Goal: Transaction & Acquisition: Purchase product/service

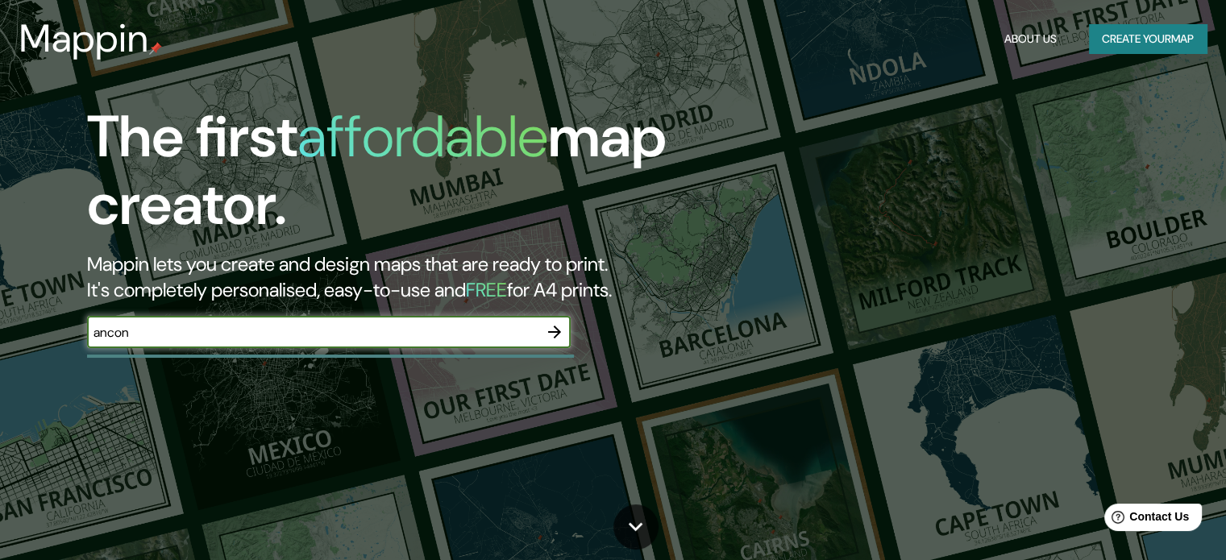
type input "ancon"
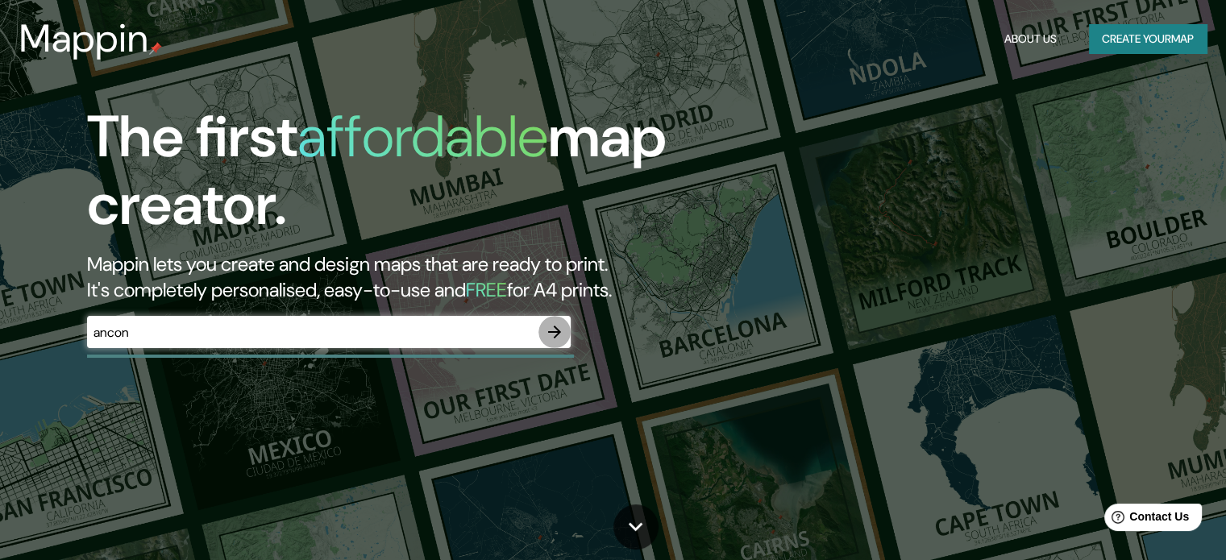
click at [567, 328] on button "button" at bounding box center [554, 332] width 32 height 32
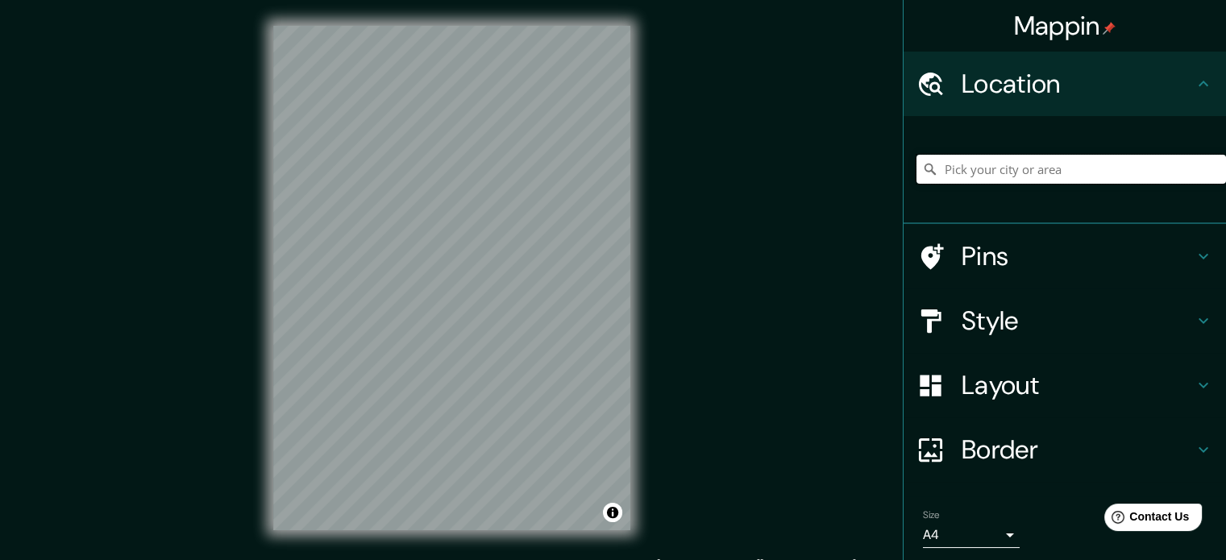
click at [940, 168] on input "Pick your city or area" at bounding box center [1070, 169] width 309 height 29
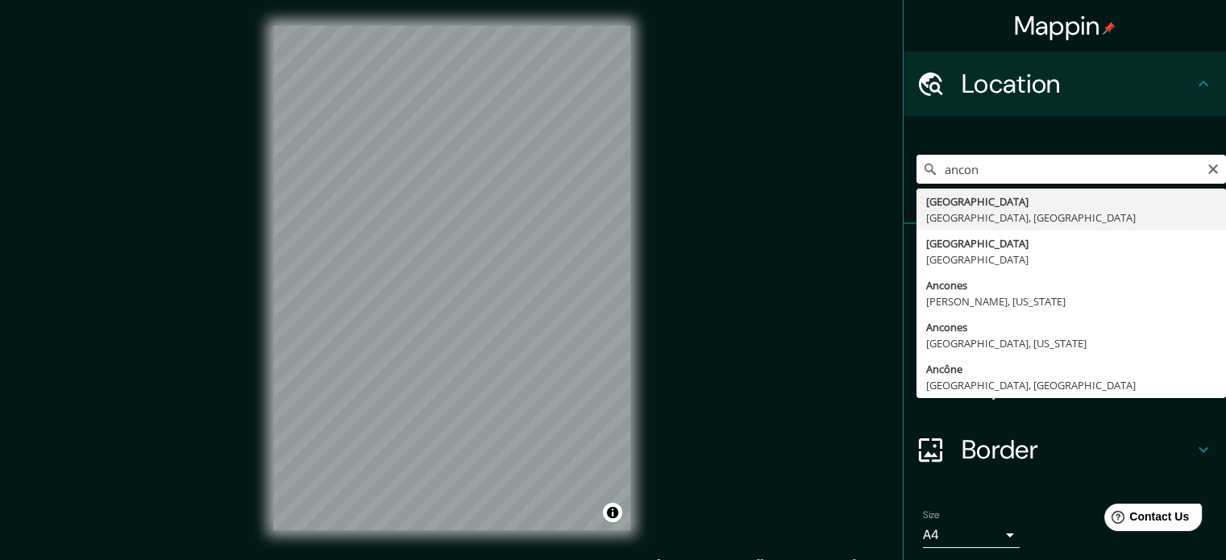
click at [999, 168] on input "ancon" at bounding box center [1070, 169] width 309 height 29
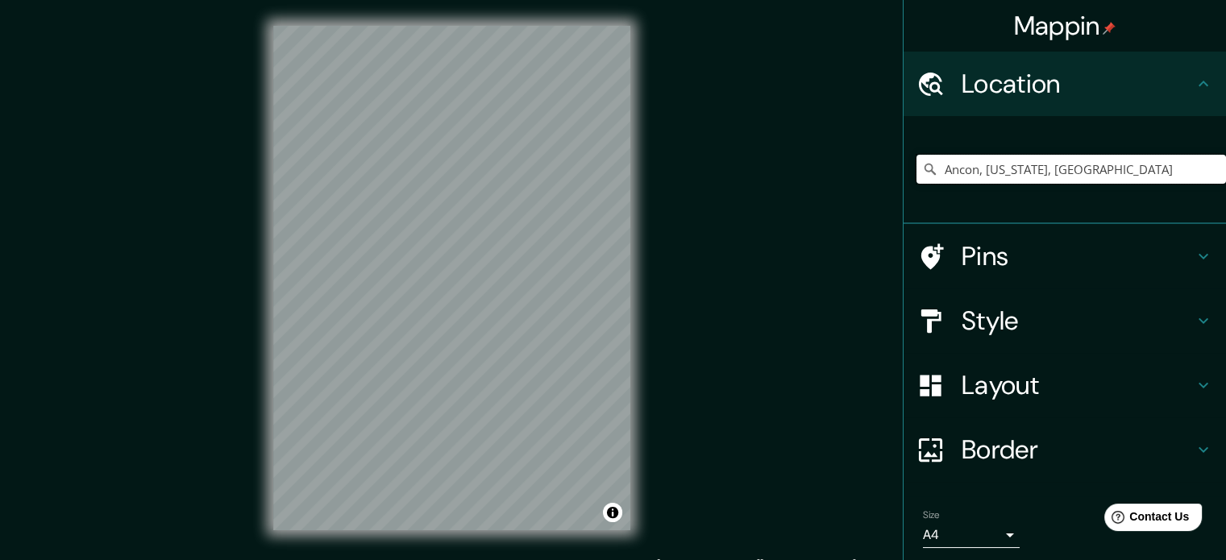
click at [999, 168] on input "Ancon, [US_STATE], [GEOGRAPHIC_DATA]" at bounding box center [1070, 169] width 309 height 29
drag, startPoint x: 984, startPoint y: 170, endPoint x: 1161, endPoint y: 164, distance: 177.4
click at [1161, 164] on input "Ancon, [US_STATE], [GEOGRAPHIC_DATA]" at bounding box center [1070, 169] width 309 height 29
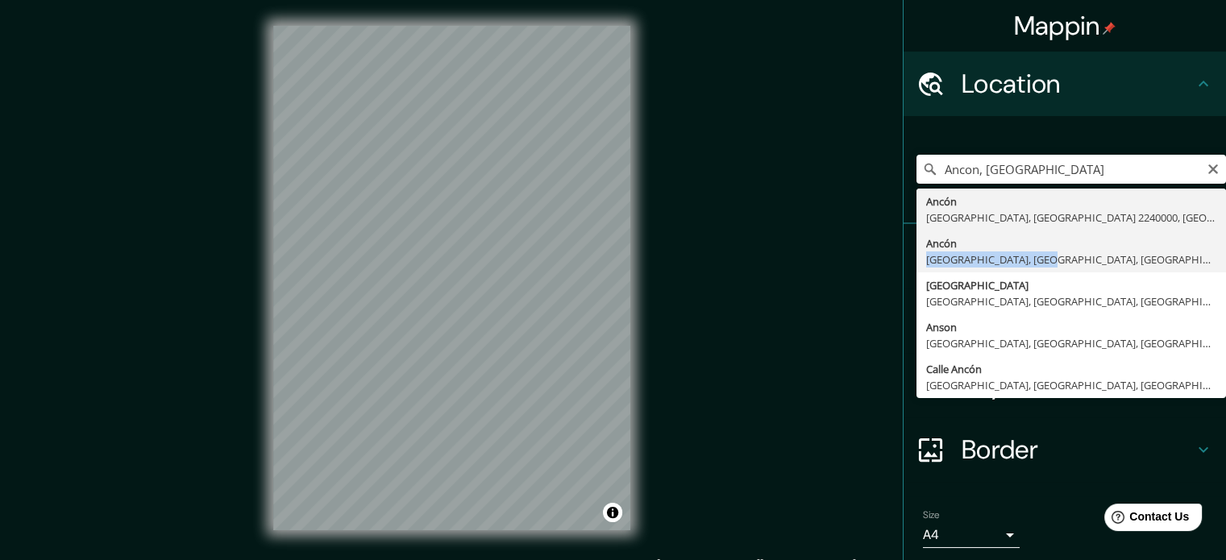
type input "Ancón, [GEOGRAPHIC_DATA], [GEOGRAPHIC_DATA], [GEOGRAPHIC_DATA]"
